Goal: Task Accomplishment & Management: Complete application form

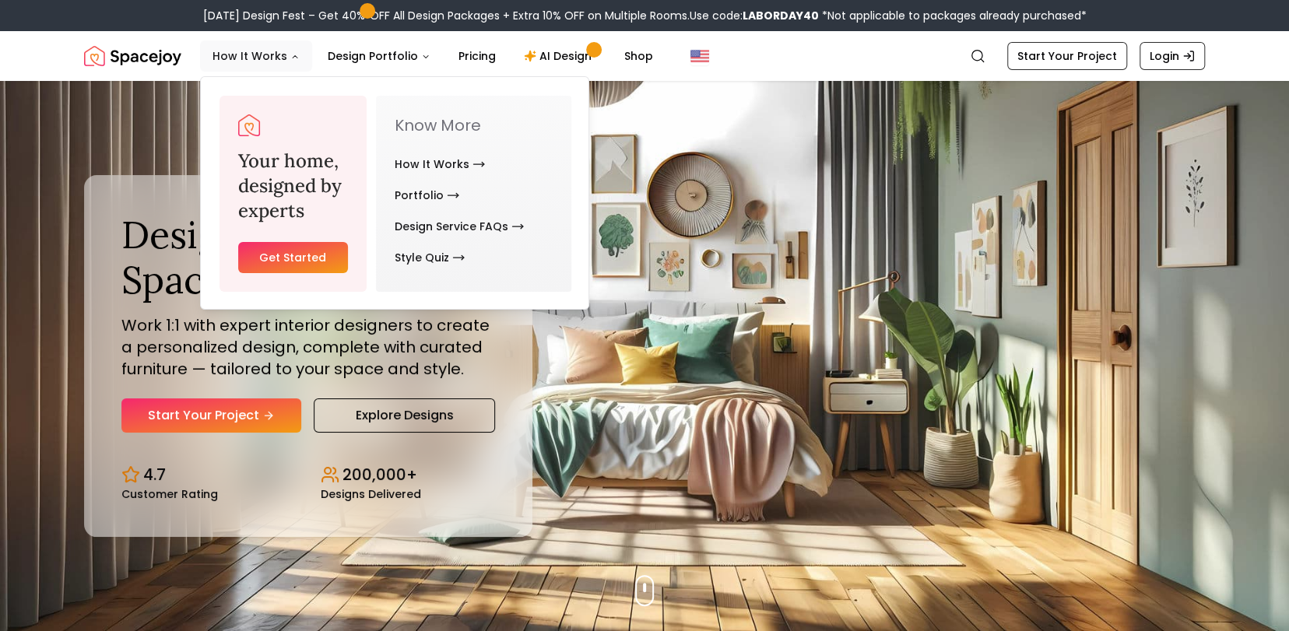
click at [249, 59] on button "How It Works" at bounding box center [256, 55] width 112 height 31
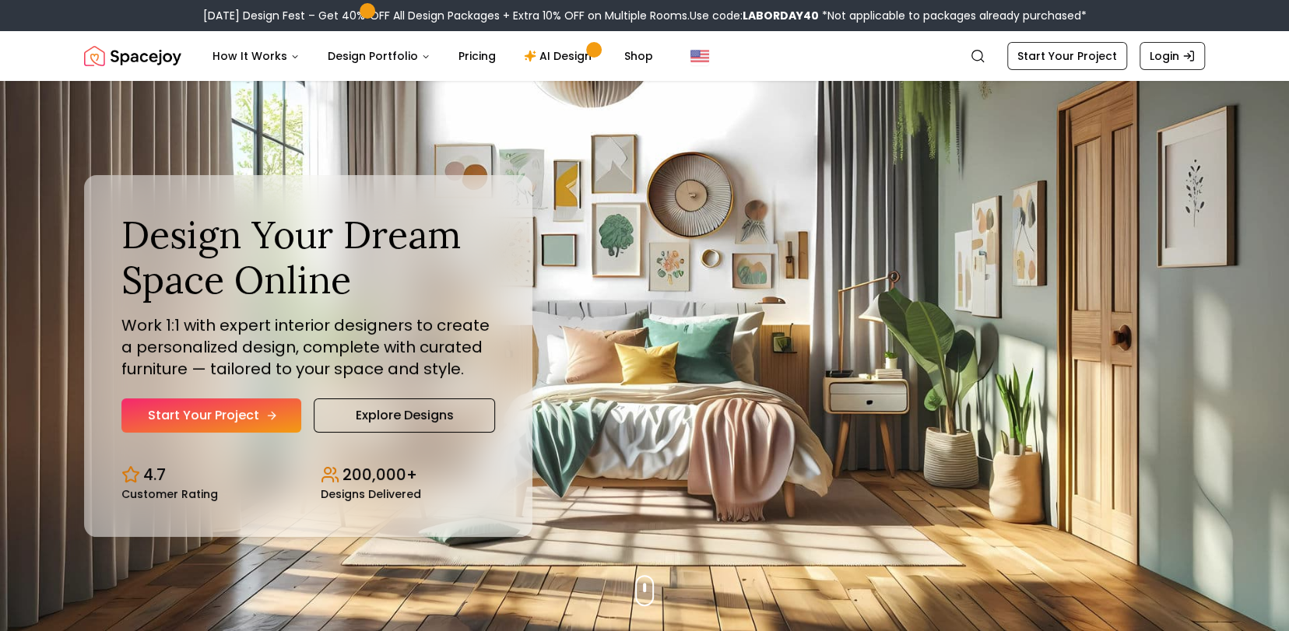
click at [173, 411] on link "Start Your Project" at bounding box center [211, 416] width 180 height 34
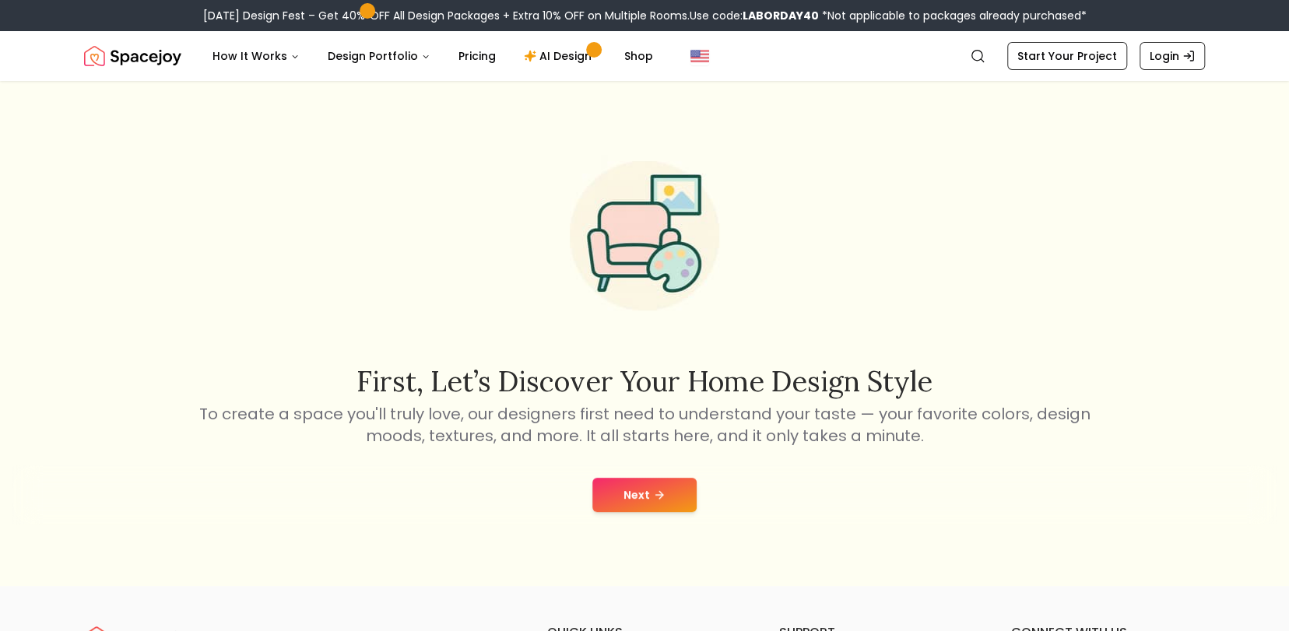
click at [628, 490] on button "Next" at bounding box center [644, 495] width 104 height 34
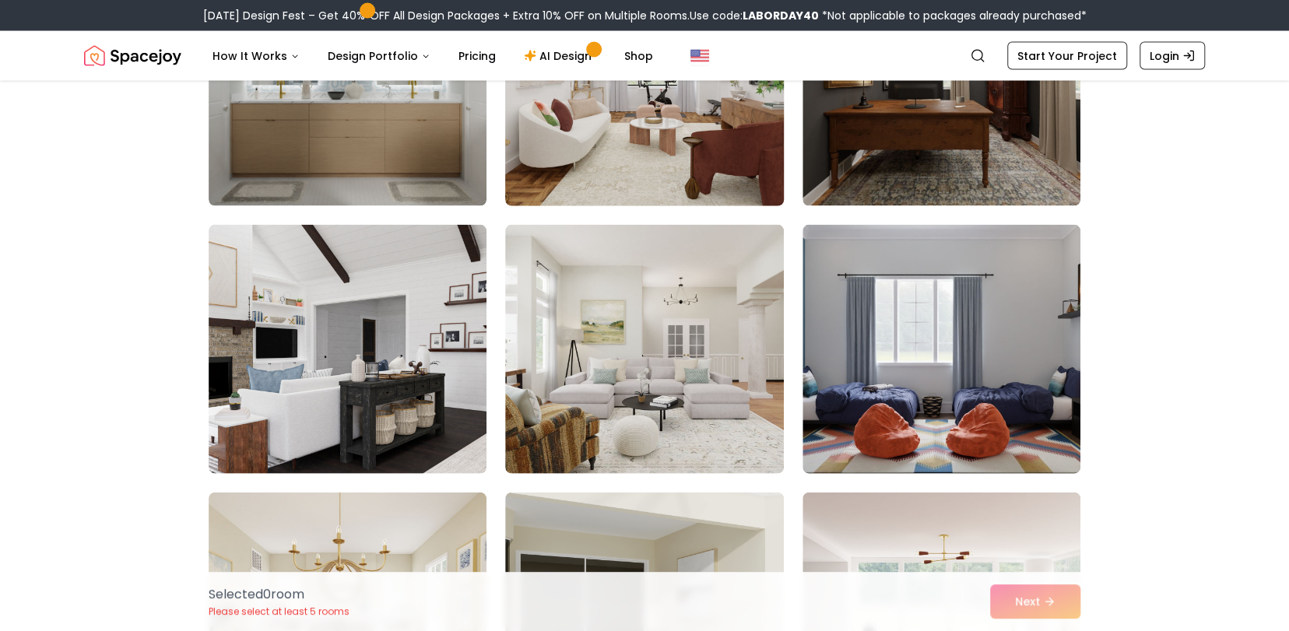
scroll to position [1869, 0]
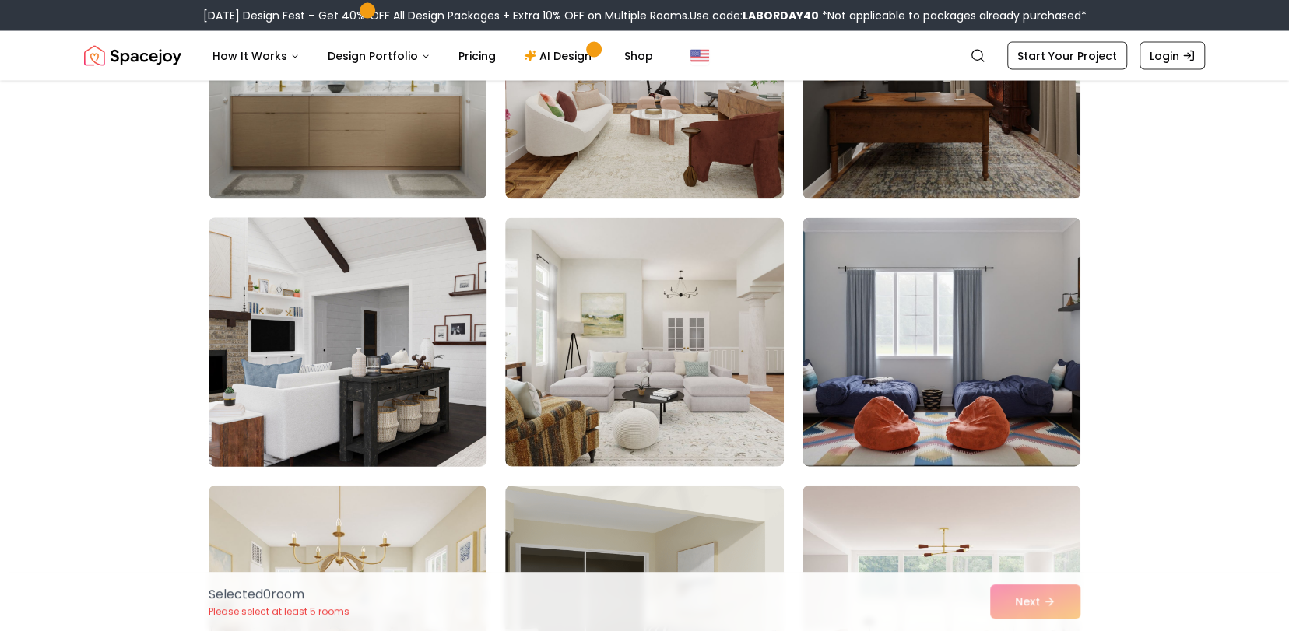
click at [283, 378] on img at bounding box center [348, 343] width 292 height 262
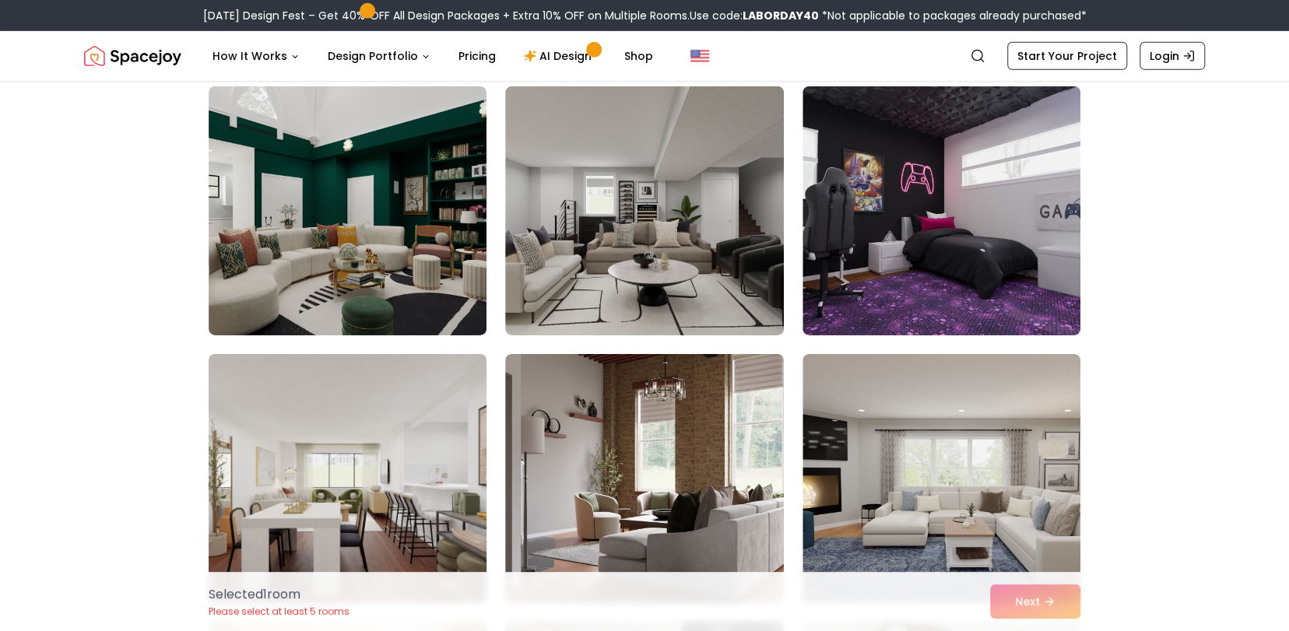
scroll to position [7007, 0]
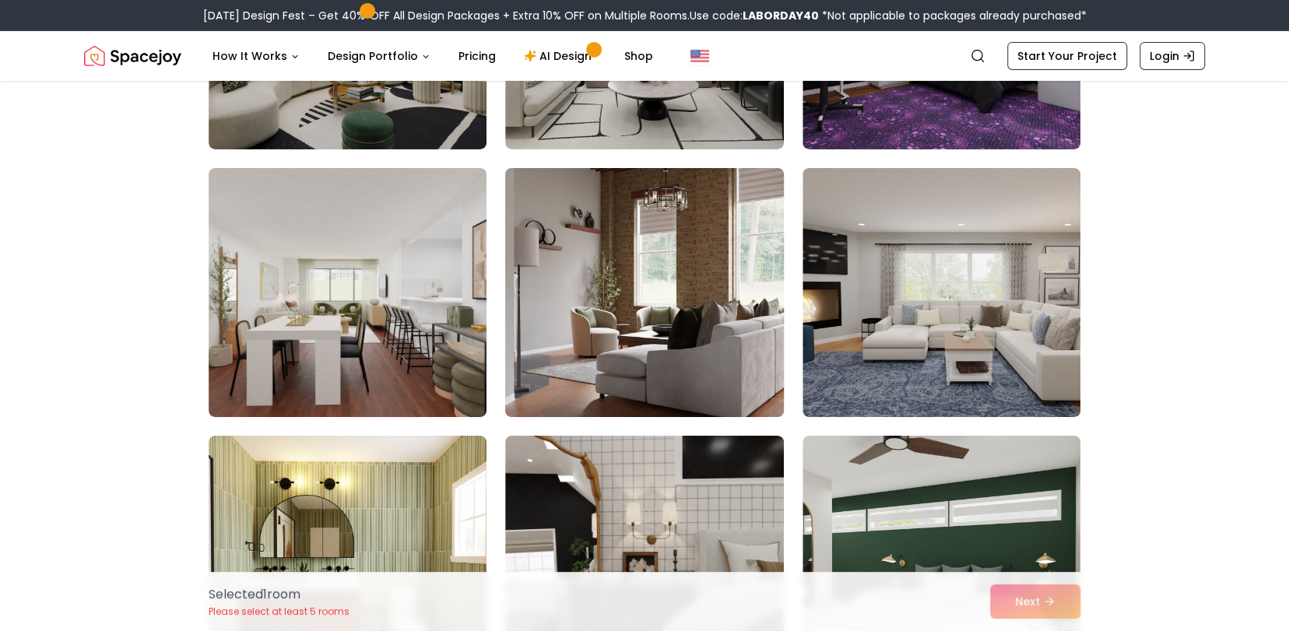
click at [667, 272] on img at bounding box center [644, 293] width 292 height 262
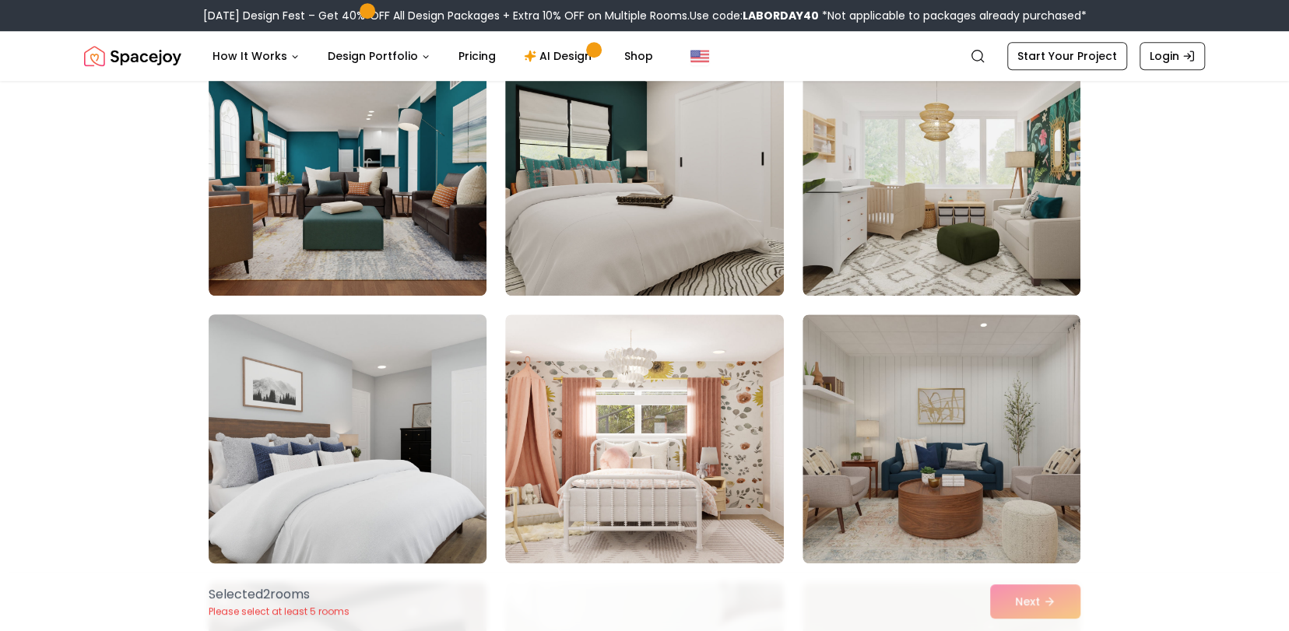
scroll to position [0, 0]
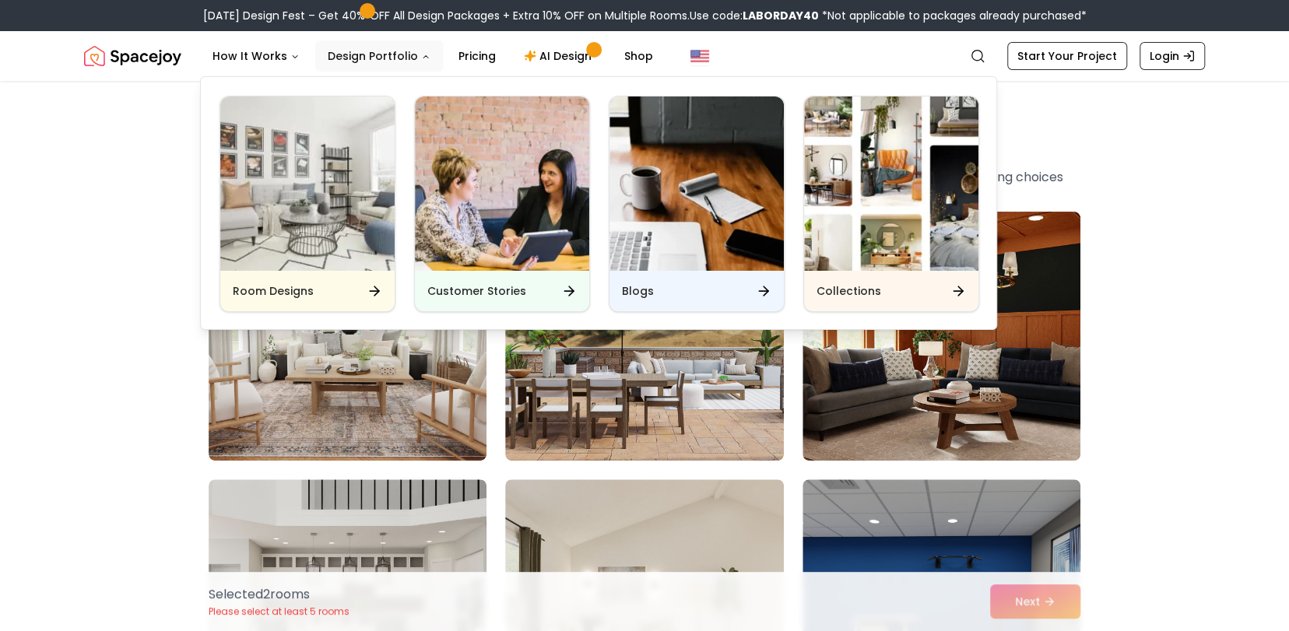
click at [381, 54] on button "Design Portfolio" at bounding box center [379, 55] width 128 height 31
